Goal: Check status: Check status

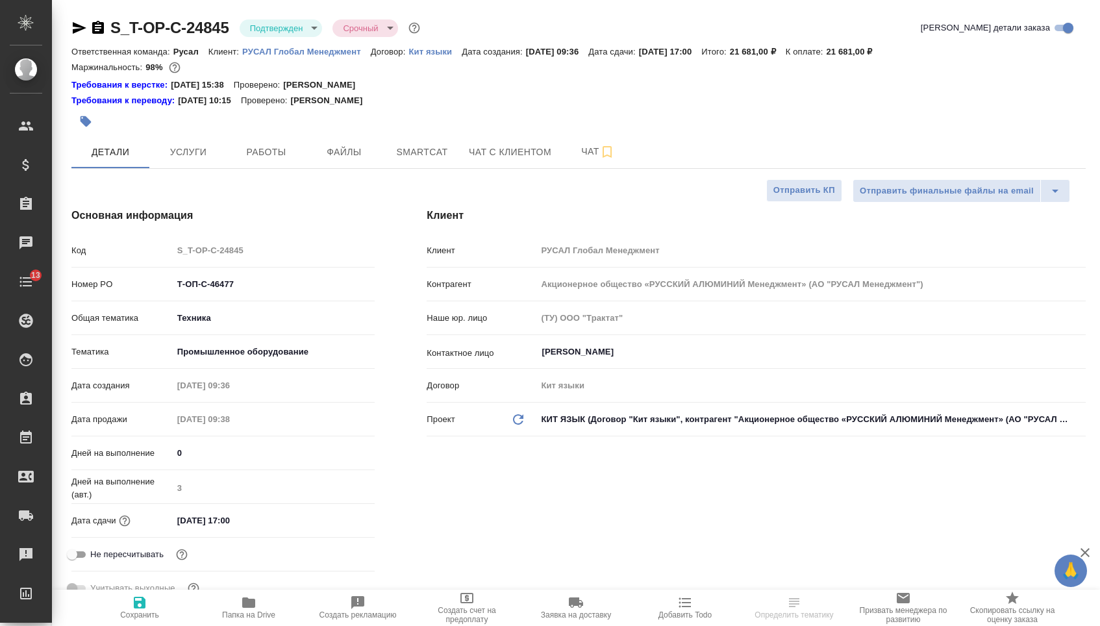
select select "RU"
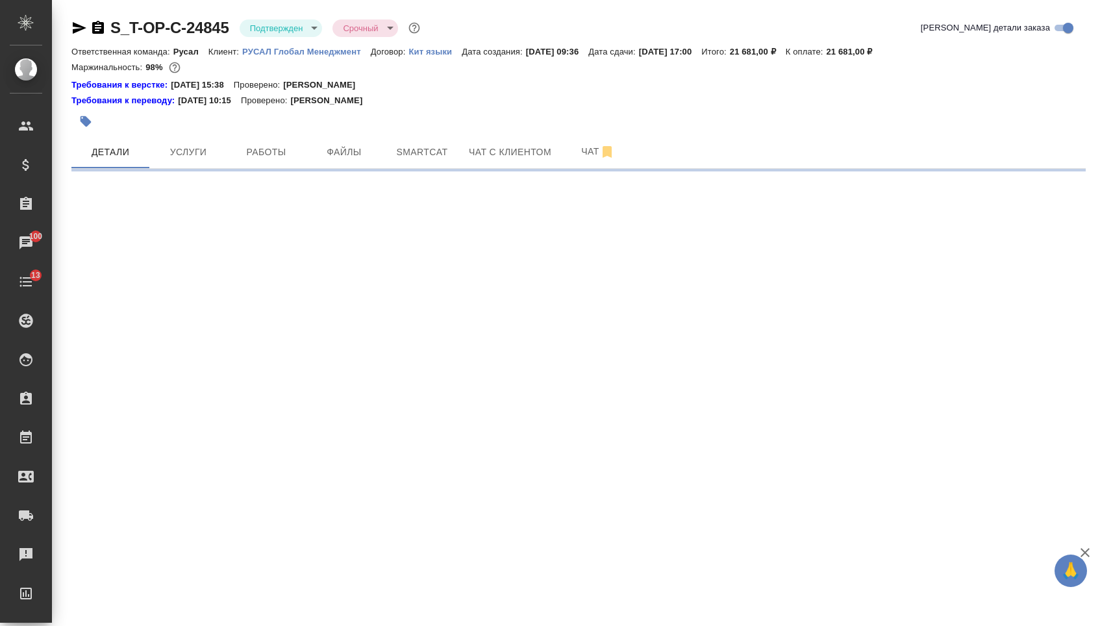
select select "RU"
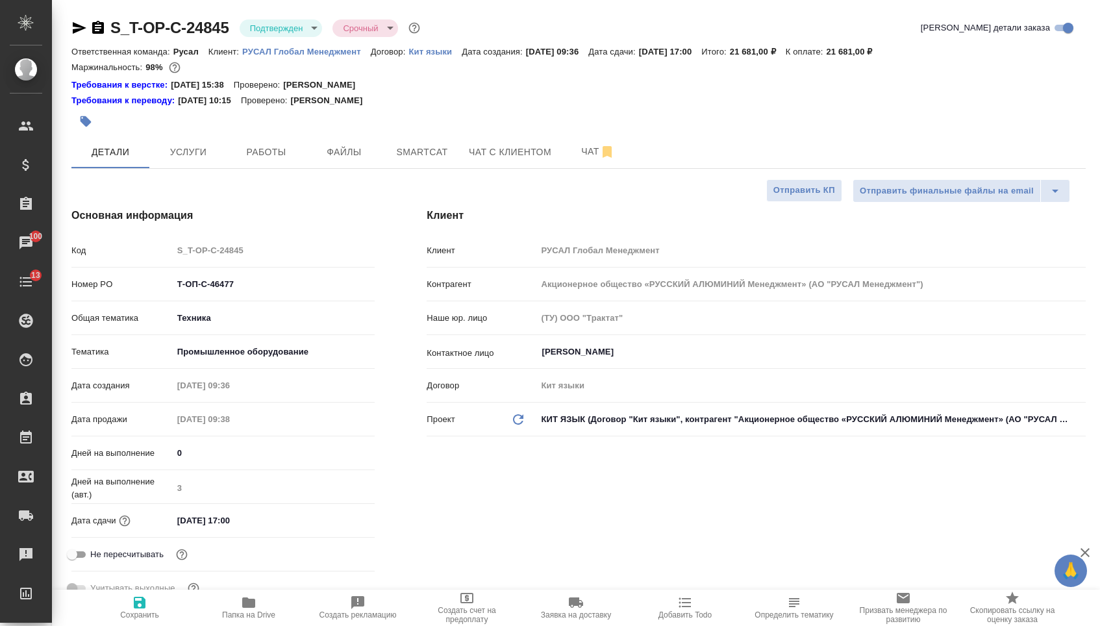
type textarea "x"
drag, startPoint x: 253, startPoint y: 297, endPoint x: 108, endPoint y: 296, distance: 144.8
click at [108, 295] on div "Номер PO Т-ОП-С-46477" at bounding box center [222, 284] width 303 height 23
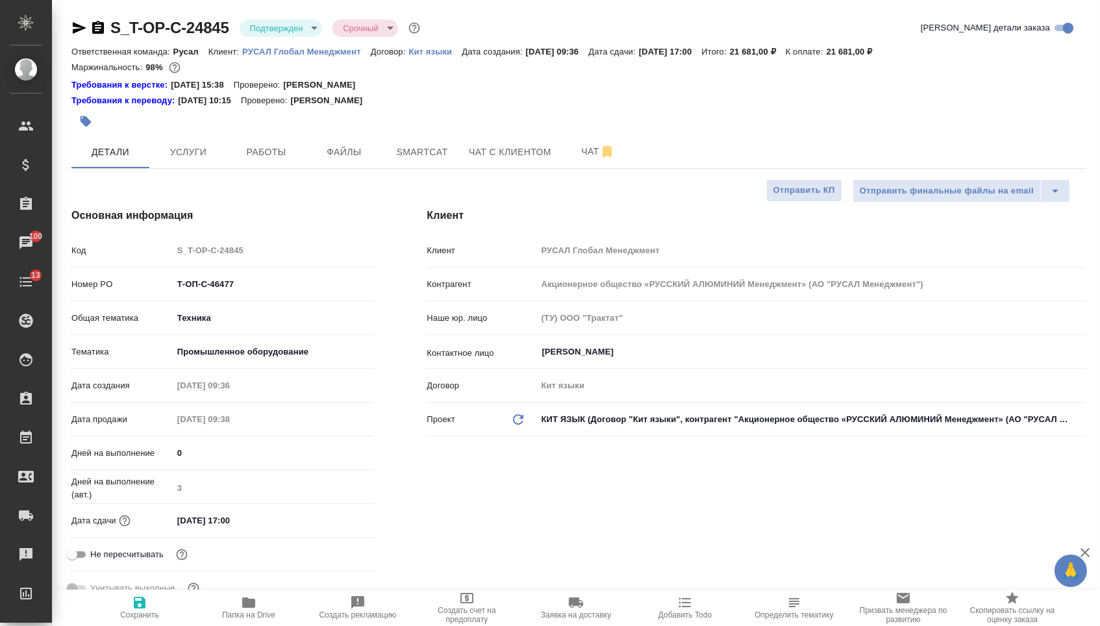
type textarea "x"
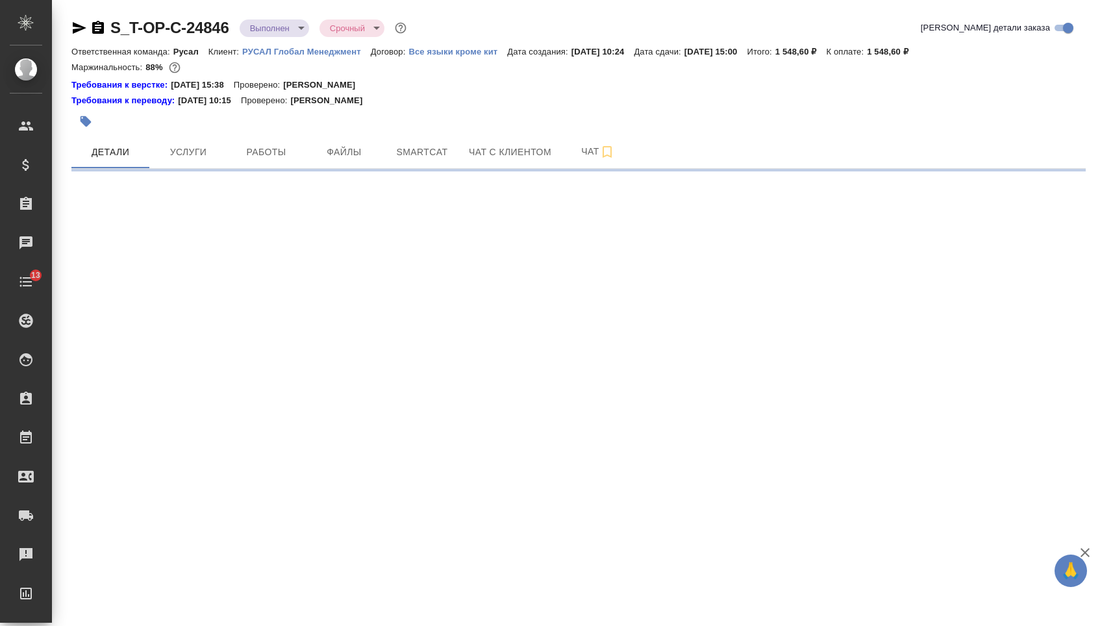
select select "RU"
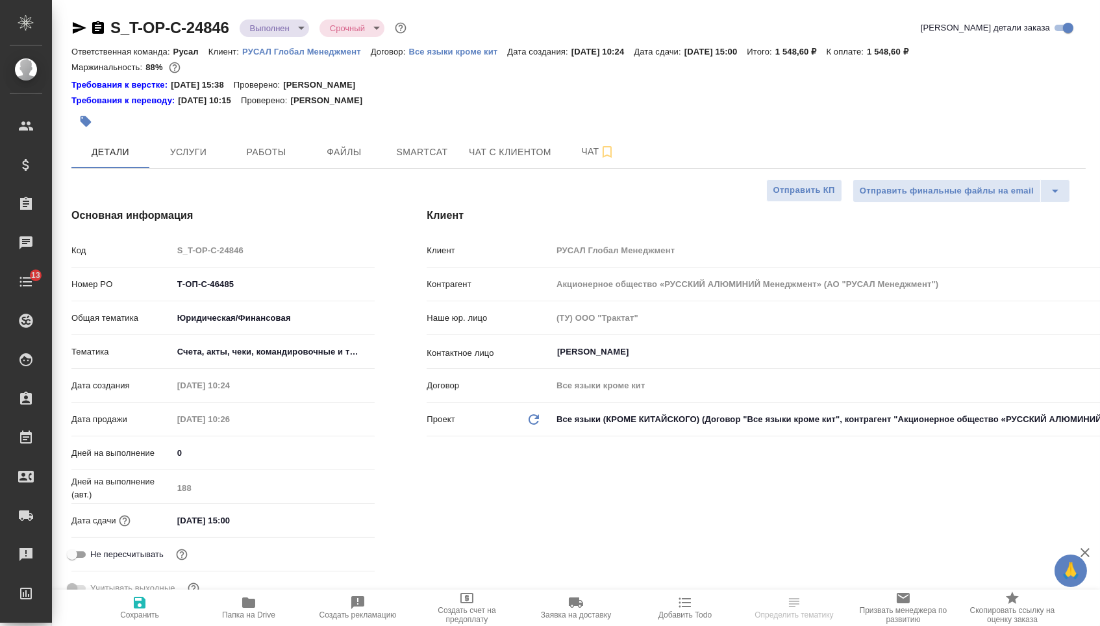
type textarea "x"
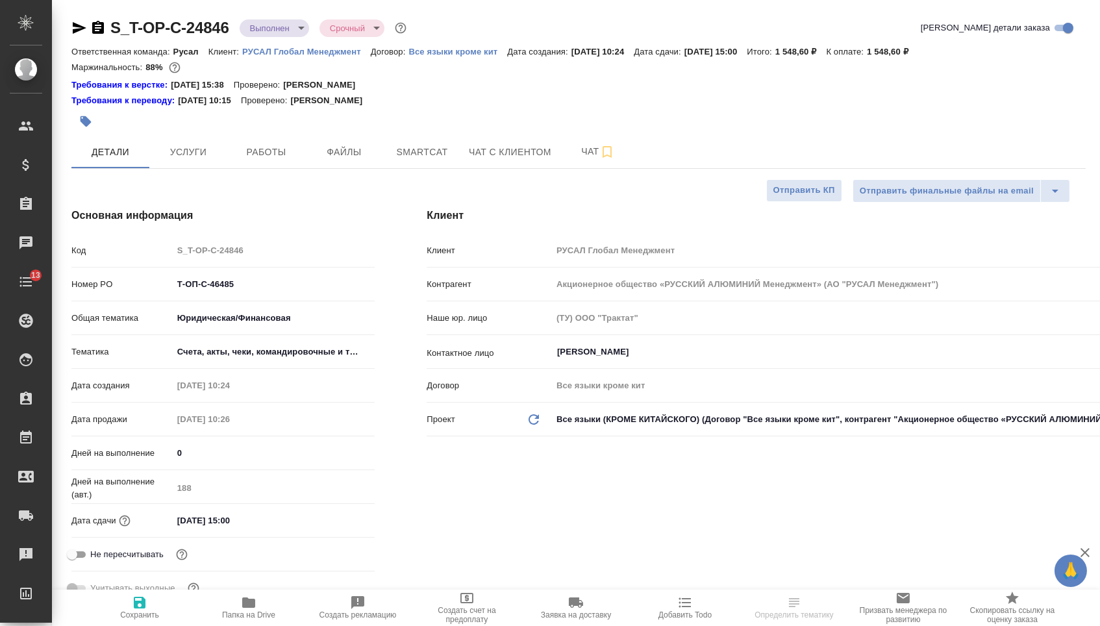
type textarea "x"
drag, startPoint x: 249, startPoint y: 295, endPoint x: 119, endPoint y: 291, distance: 129.9
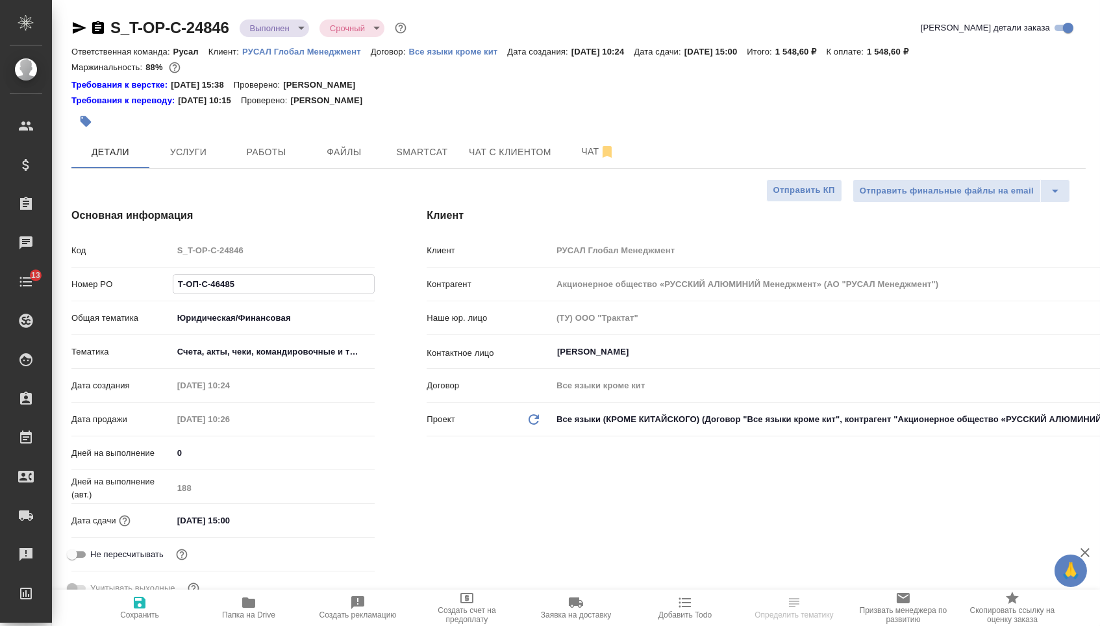
click at [121, 293] on div "Номер PO Т-ОП-С-46485" at bounding box center [222, 284] width 303 height 23
type textarea "x"
